Goal: Obtain resource: Download file/media

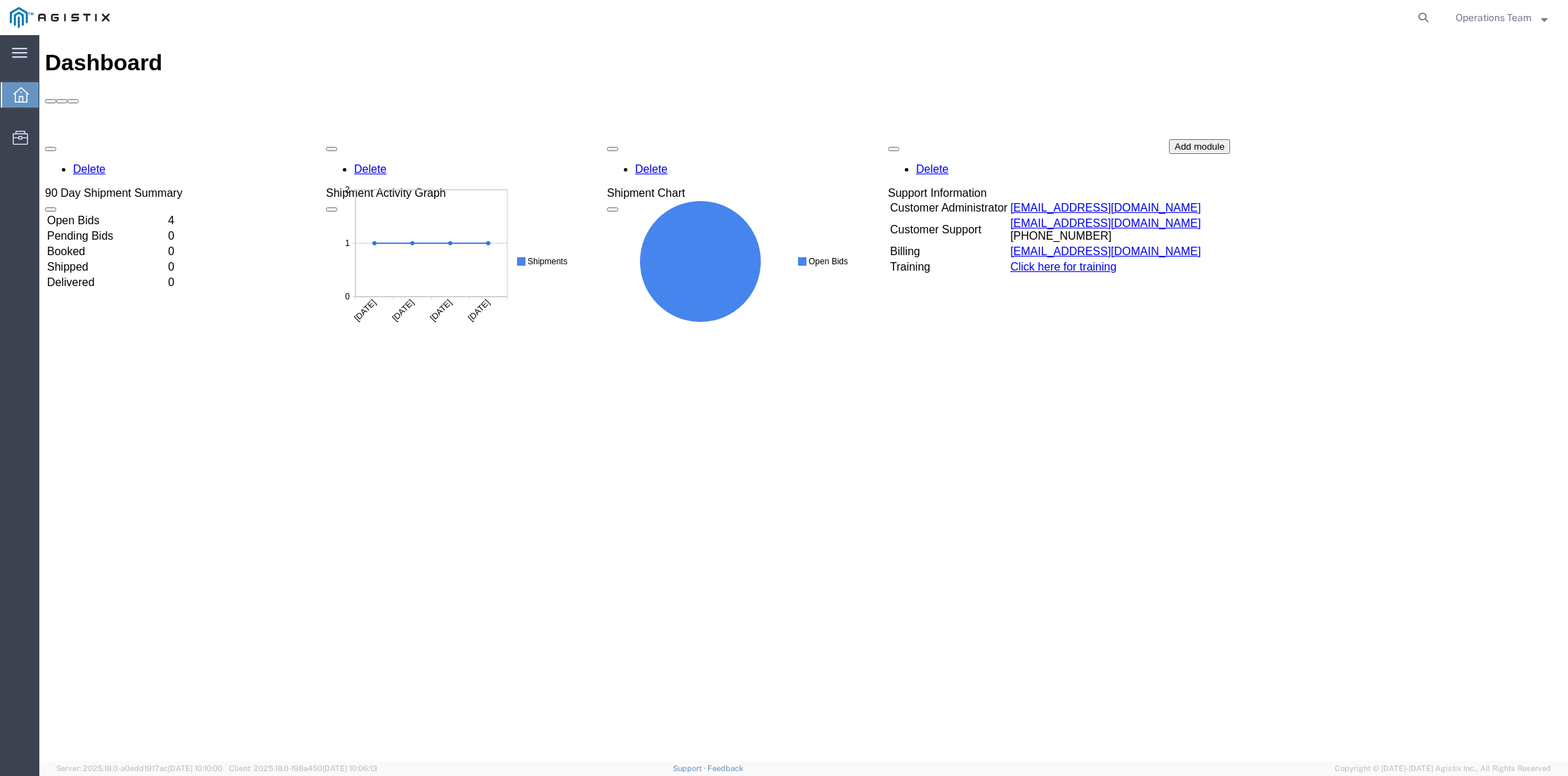
click at [108, 213] on td "Open Bids" at bounding box center [106, 220] width 119 height 14
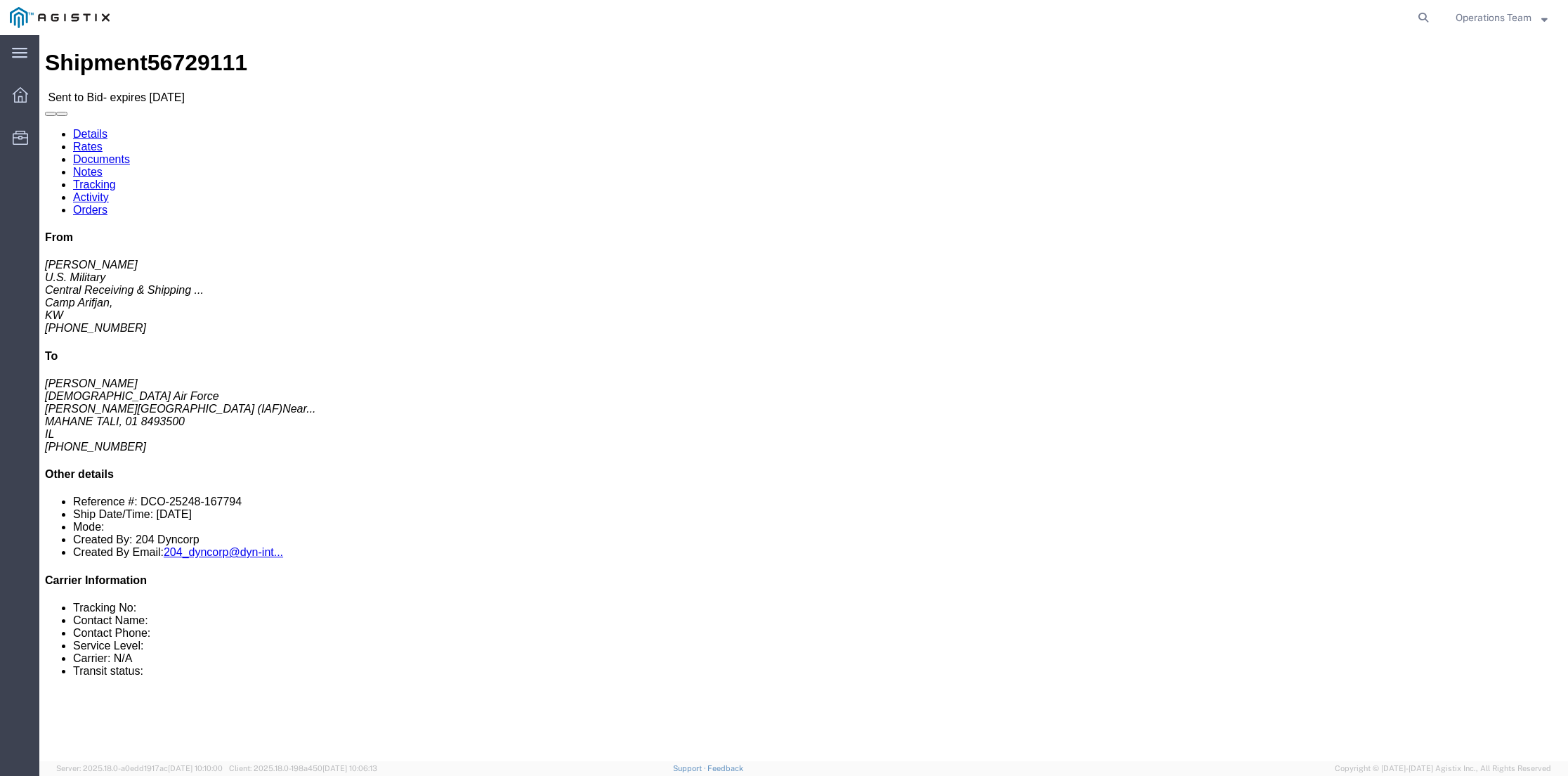
click link "Documents"
